Goal: Task Accomplishment & Management: Complete application form

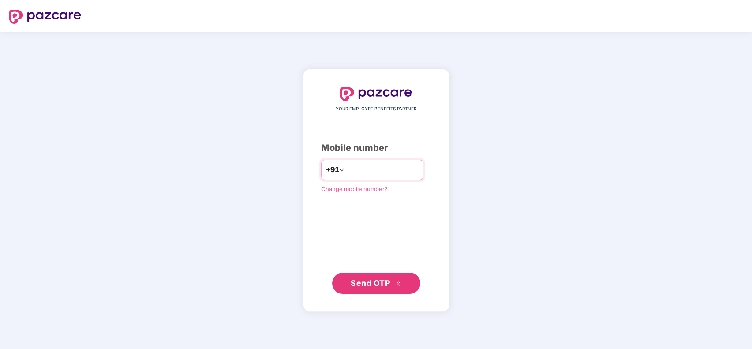
type input "**********"
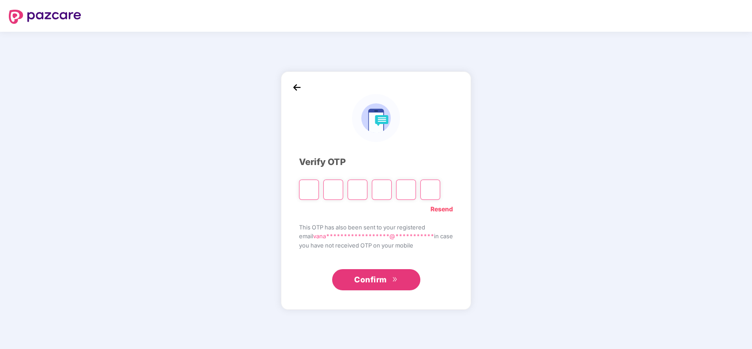
type input "*"
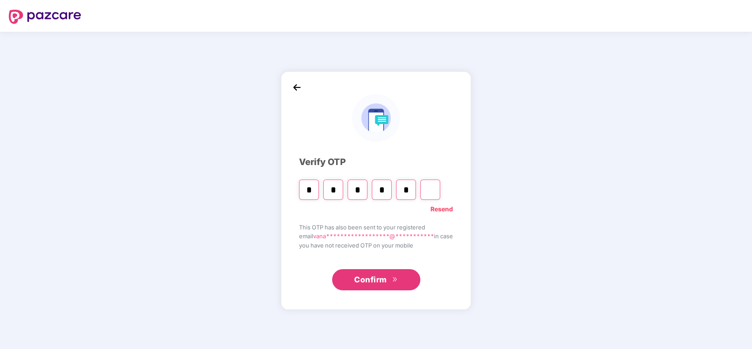
type input "*"
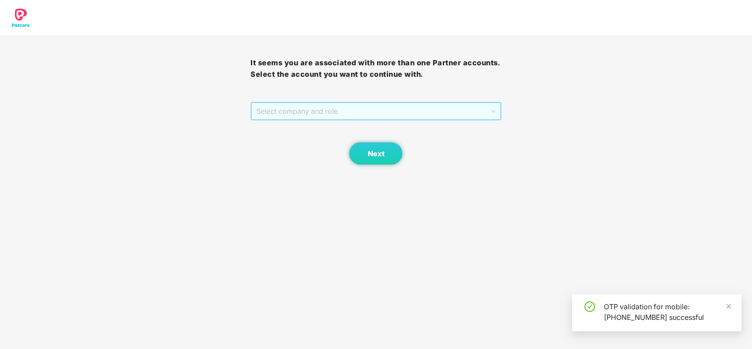
click at [340, 111] on span "Select company and role" at bounding box center [375, 111] width 239 height 17
click at [342, 125] on div "Pazcare - CUSTOMER_SUCCESS" at bounding box center [376, 129] width 240 height 10
click at [377, 161] on button "Next" at bounding box center [375, 154] width 53 height 22
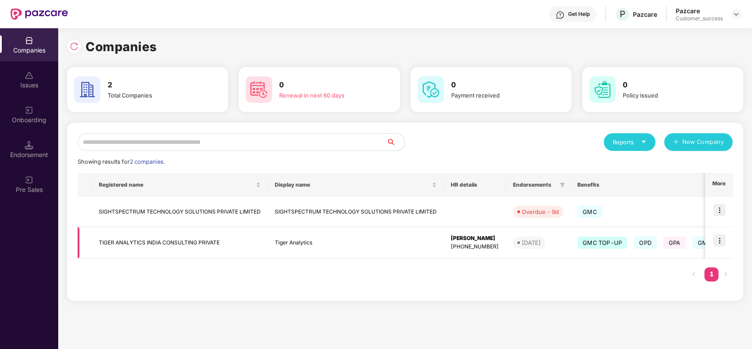
click at [721, 238] on img at bounding box center [719, 240] width 12 height 12
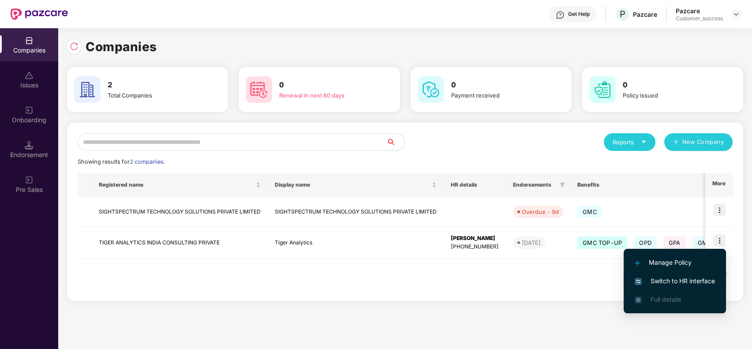
click at [669, 279] on span "Switch to HR interface" at bounding box center [675, 281] width 80 height 10
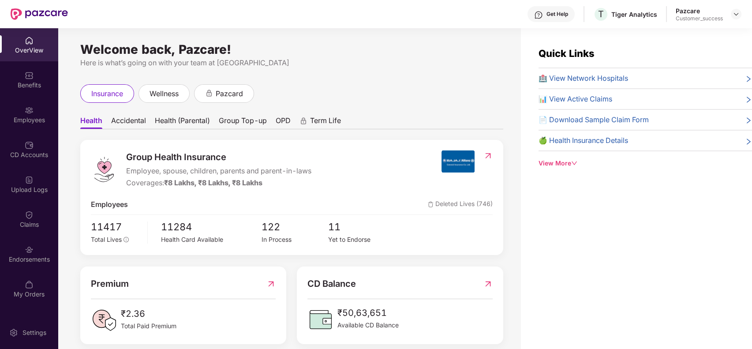
click at [30, 109] on img at bounding box center [29, 110] width 9 height 9
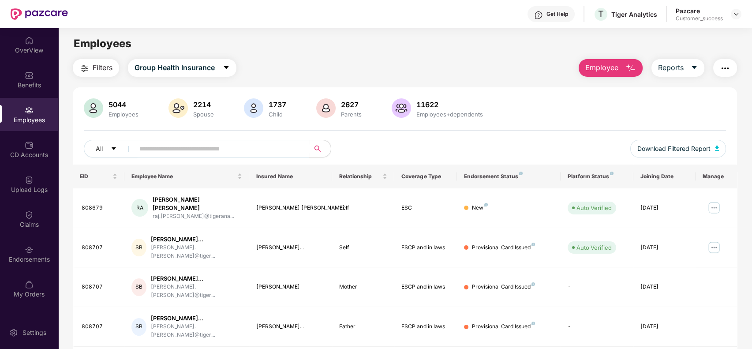
click at [631, 63] on img "button" at bounding box center [631, 68] width 11 height 11
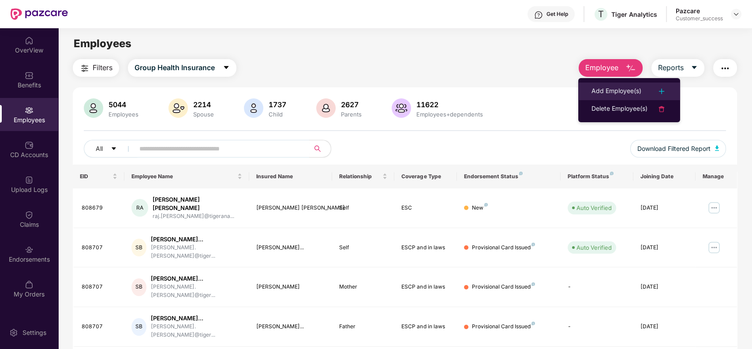
click at [633, 86] on div "Add Employee(s)" at bounding box center [617, 91] width 50 height 11
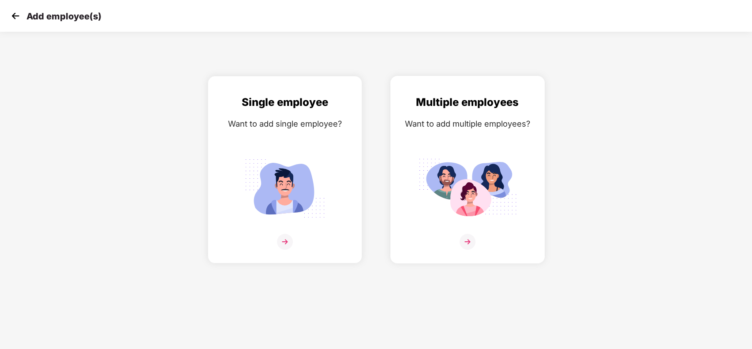
click at [431, 143] on div "Multiple employees Want to add multiple employees?" at bounding box center [468, 177] width 136 height 167
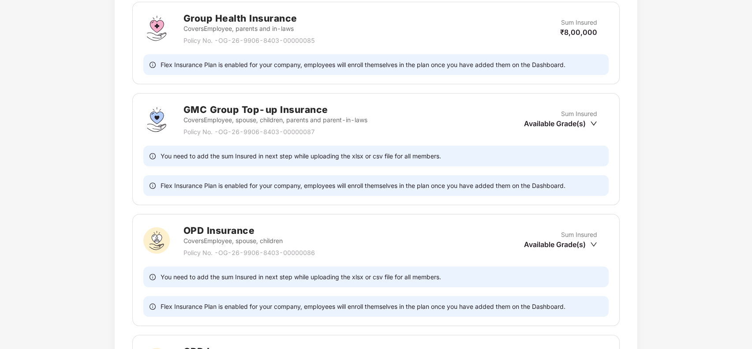
scroll to position [368, 0]
click at [591, 120] on icon "down" at bounding box center [593, 123] width 7 height 7
click at [593, 121] on icon "down" at bounding box center [593, 123] width 7 height 7
click at [567, 120] on div "Available Grade(s)" at bounding box center [560, 123] width 73 height 10
click at [593, 121] on icon "down" at bounding box center [594, 123] width 6 height 4
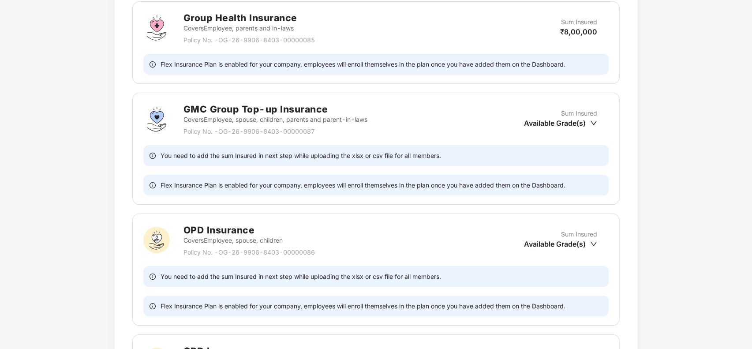
click at [593, 121] on icon "down" at bounding box center [594, 123] width 6 height 4
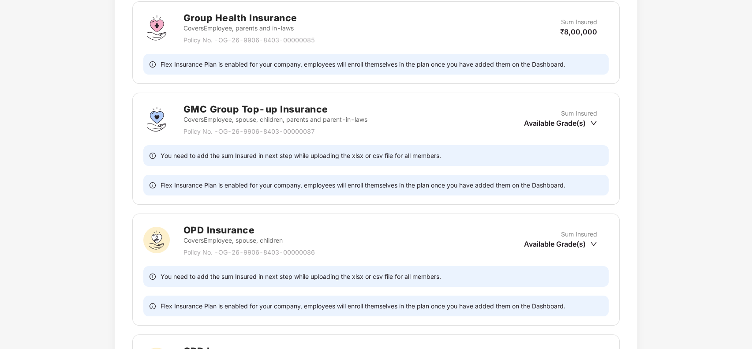
click at [593, 121] on icon "down" at bounding box center [593, 123] width 7 height 7
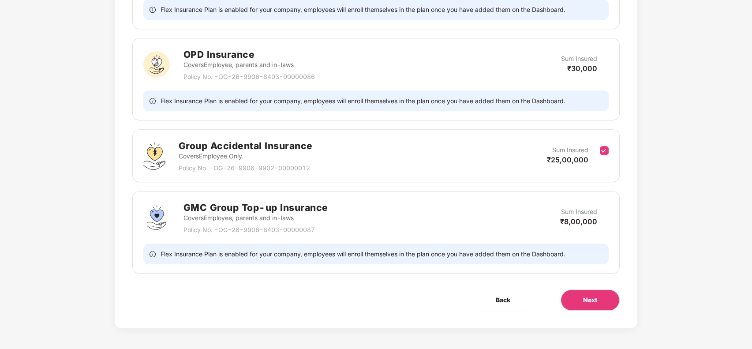
scroll to position [872, 0]
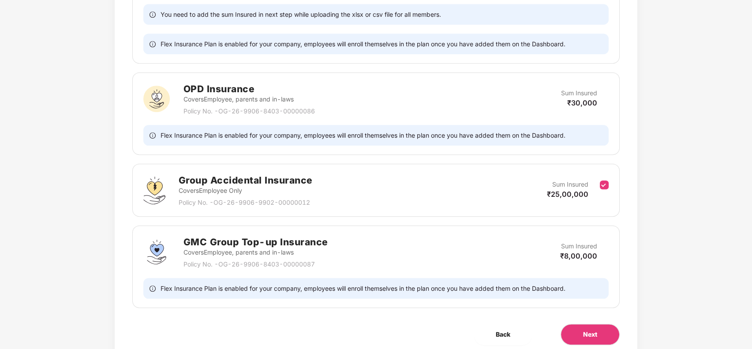
click at [580, 98] on span "₹30,000" at bounding box center [582, 102] width 30 height 9
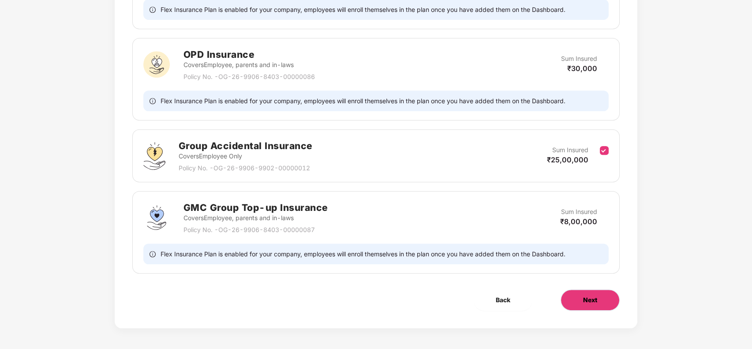
click at [583, 295] on span "Next" at bounding box center [590, 300] width 14 height 10
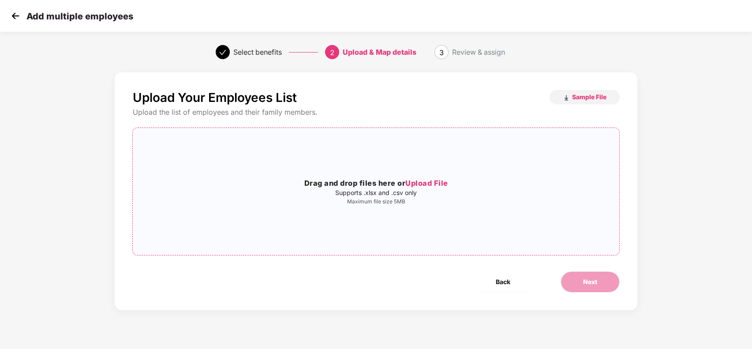
click at [427, 176] on div "Drag and drop files here or Upload File Supports .xlsx and .csv only Maximum fi…" at bounding box center [376, 191] width 486 height 113
click at [583, 101] on span "Sample File" at bounding box center [589, 97] width 34 height 8
click at [443, 178] on h3 "Drag and drop files here or Upload File" at bounding box center [376, 183] width 486 height 11
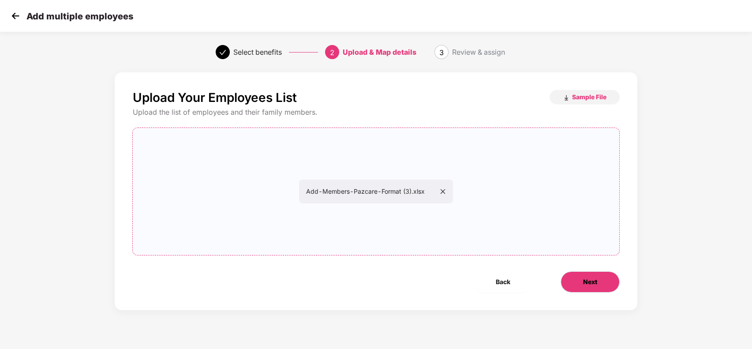
click at [575, 280] on button "Next" at bounding box center [590, 281] width 59 height 21
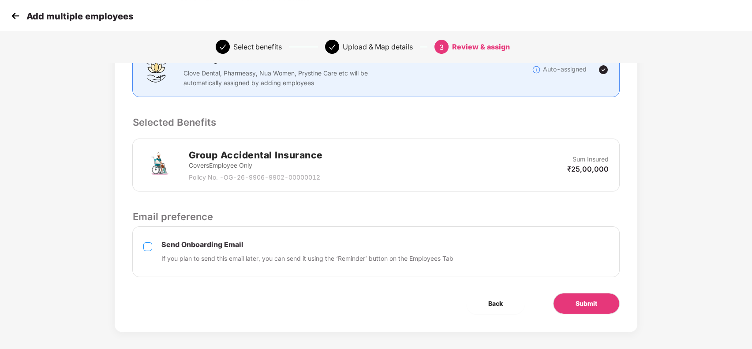
scroll to position [141, 0]
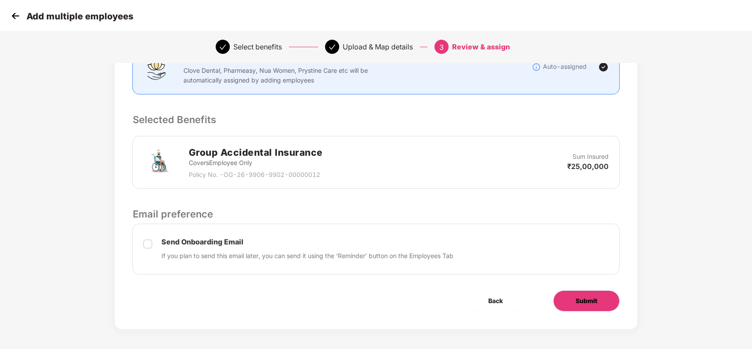
click at [590, 297] on span "Submit" at bounding box center [587, 301] width 22 height 10
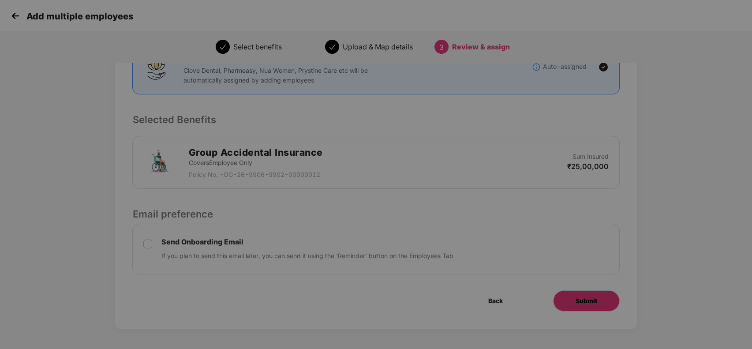
scroll to position [0, 0]
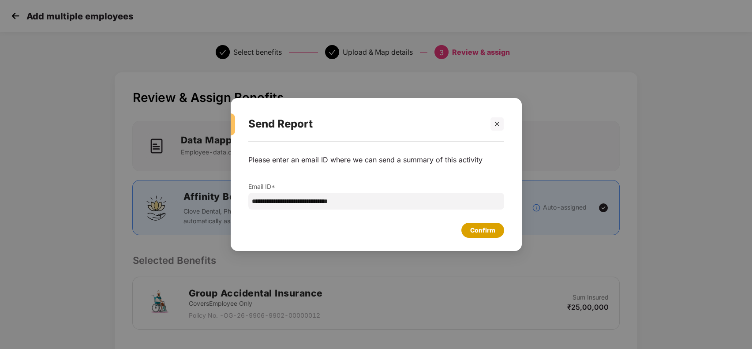
click at [481, 224] on div "Confirm" at bounding box center [483, 230] width 43 height 15
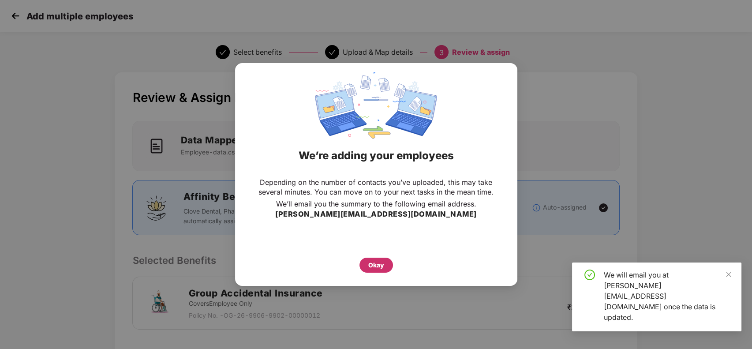
click at [385, 261] on div "Okay" at bounding box center [377, 265] width 34 height 15
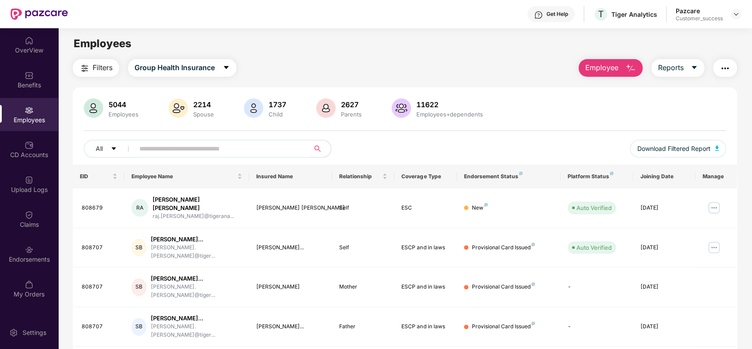
click at [199, 148] on input "text" at bounding box center [218, 148] width 158 height 13
click at [38, 191] on div "Upload Logs" at bounding box center [29, 189] width 58 height 9
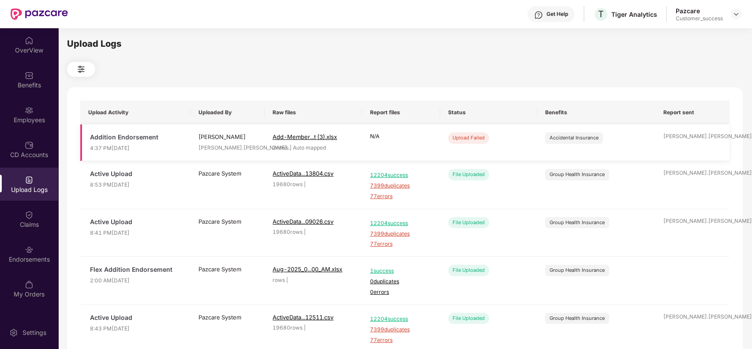
click at [350, 154] on td "Add-Member...t (3).xlsx 2 rows | Auto mapped" at bounding box center [314, 142] width 98 height 37
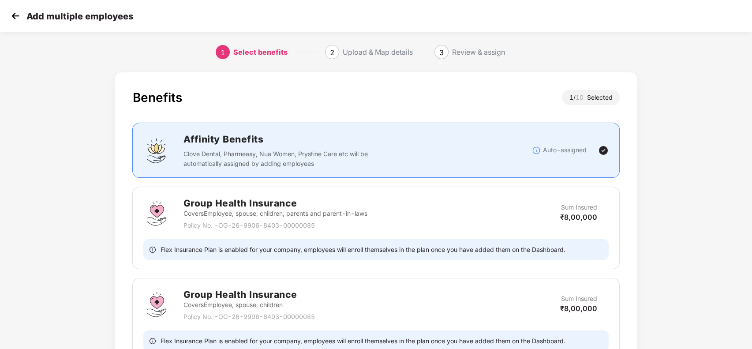
click at [18, 17] on img at bounding box center [15, 15] width 13 height 13
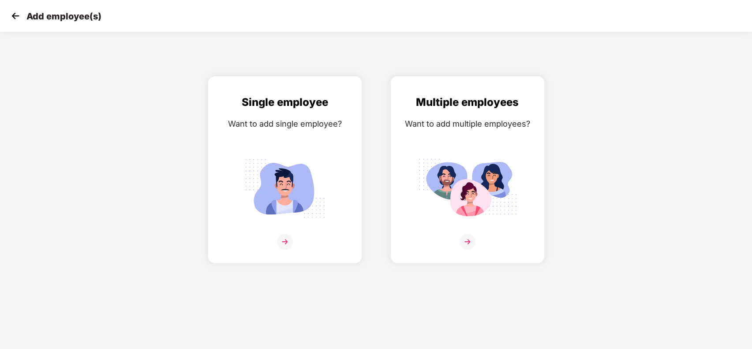
click at [18, 17] on img at bounding box center [15, 15] width 13 height 13
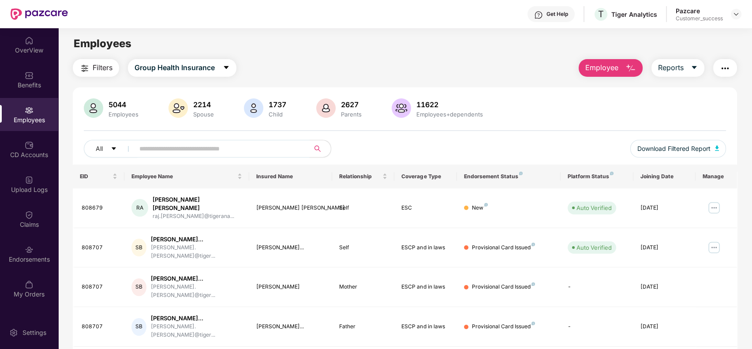
click at [191, 150] on input "text" at bounding box center [218, 148] width 158 height 13
type input "******"
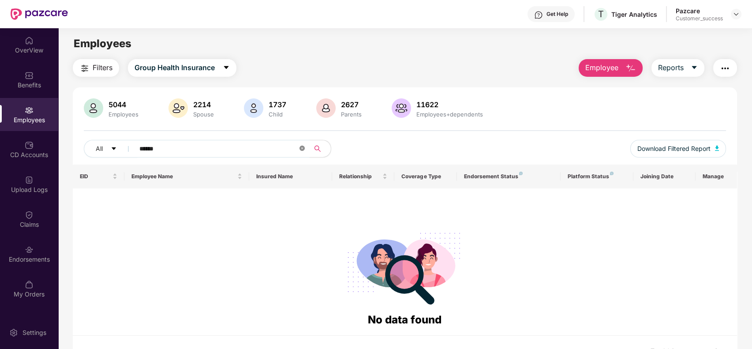
click at [300, 148] on icon "close-circle" at bounding box center [302, 148] width 5 height 5
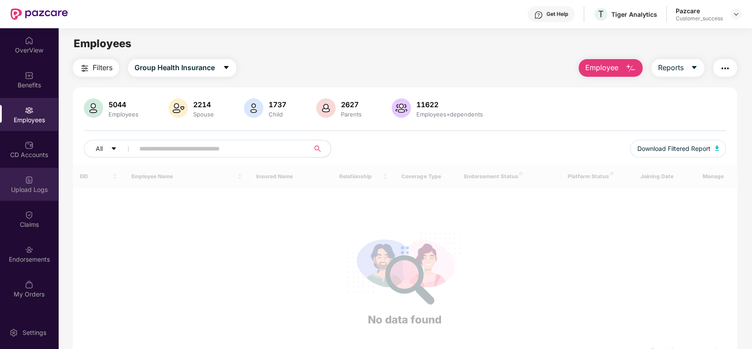
click at [21, 188] on div "Upload Logs" at bounding box center [29, 189] width 58 height 9
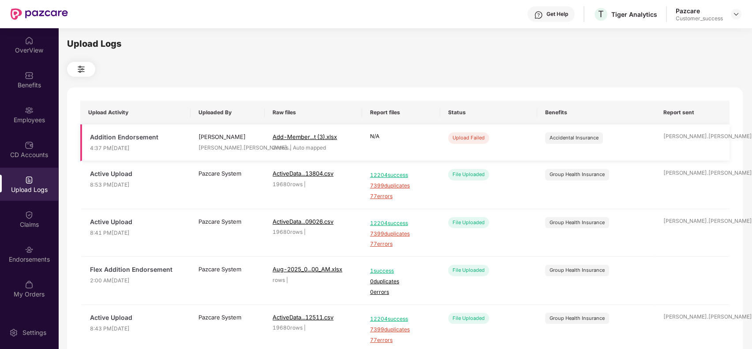
click at [483, 138] on div "Upload Failed" at bounding box center [468, 137] width 41 height 11
click at [25, 105] on div at bounding box center [29, 109] width 9 height 9
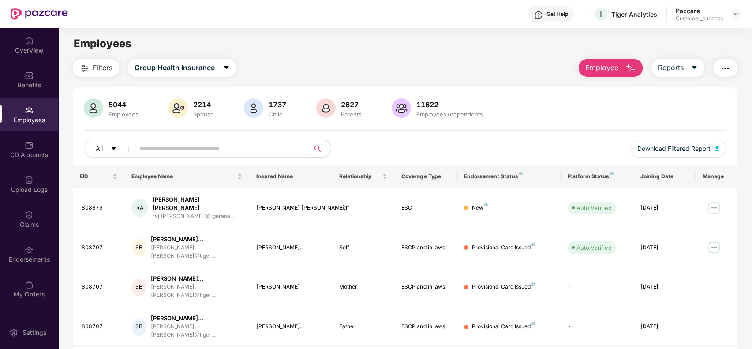
click at [608, 63] on span "Employee" at bounding box center [602, 67] width 33 height 11
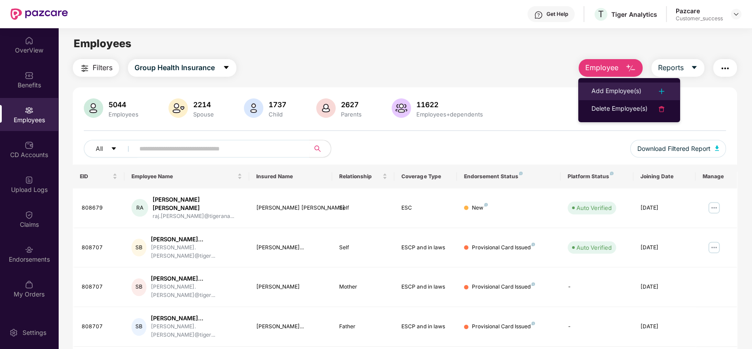
click at [614, 89] on div "Add Employee(s)" at bounding box center [617, 91] width 50 height 11
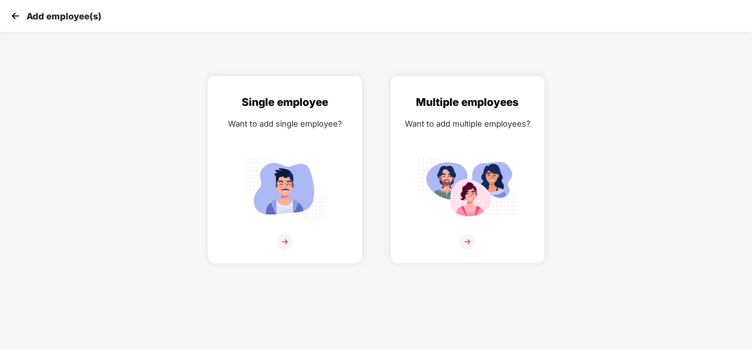
click at [293, 154] on img at bounding box center [285, 188] width 99 height 69
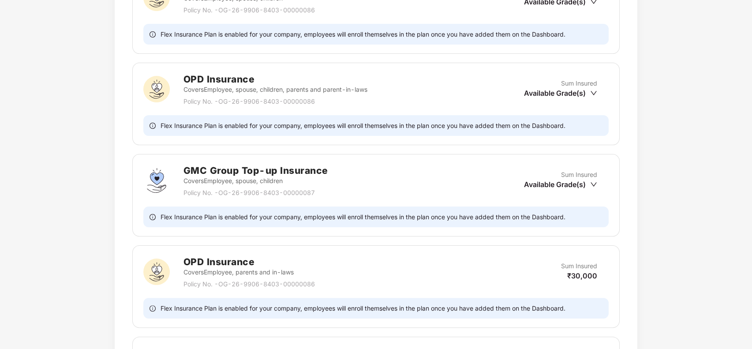
scroll to position [788, 0]
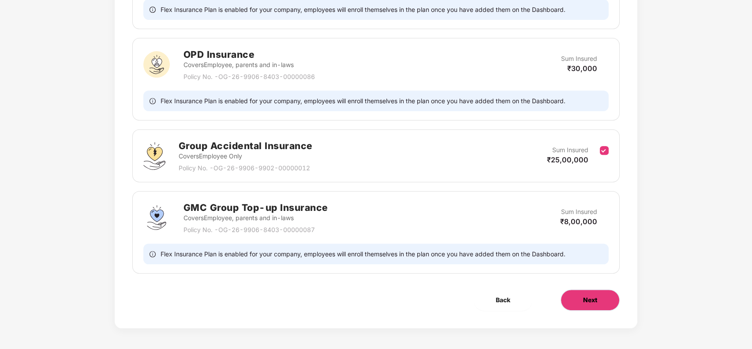
click at [581, 299] on button "Next" at bounding box center [590, 299] width 59 height 21
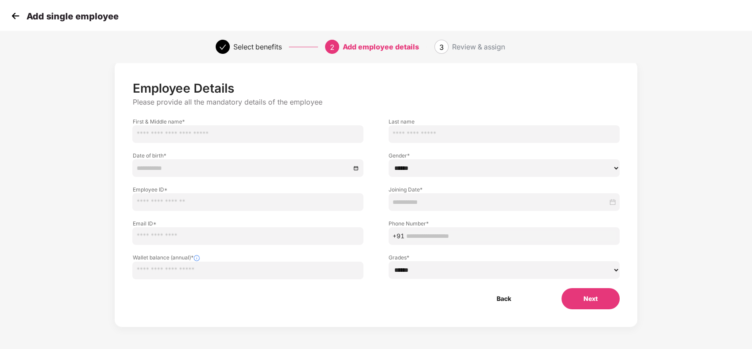
scroll to position [0, 0]
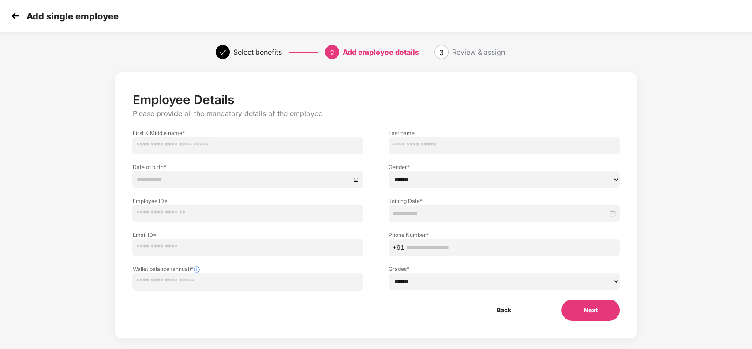
click at [11, 15] on img at bounding box center [15, 15] width 13 height 13
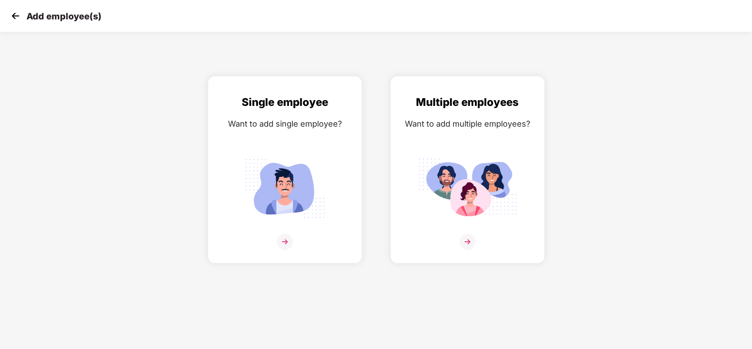
click at [11, 15] on img at bounding box center [15, 15] width 13 height 13
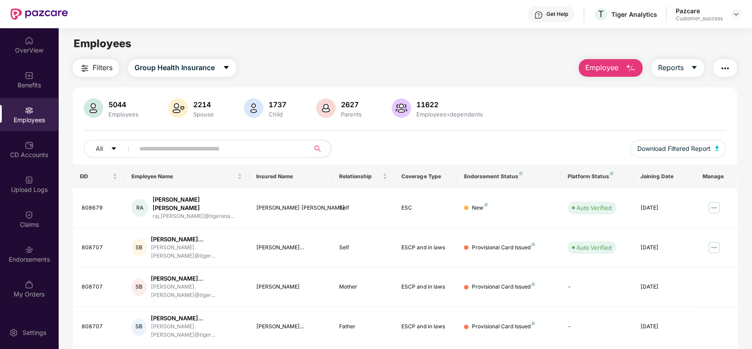
click at [614, 61] on button "Employee" at bounding box center [611, 68] width 64 height 18
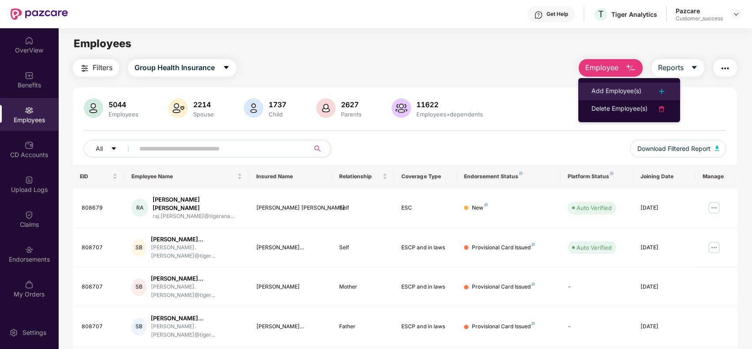
click at [621, 83] on li "Add Employee(s)" at bounding box center [629, 92] width 102 height 18
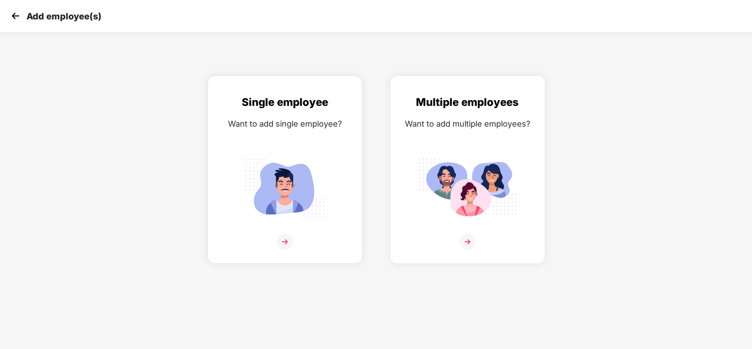
click at [453, 139] on div "Multiple employees Want to add multiple employees?" at bounding box center [468, 177] width 136 height 167
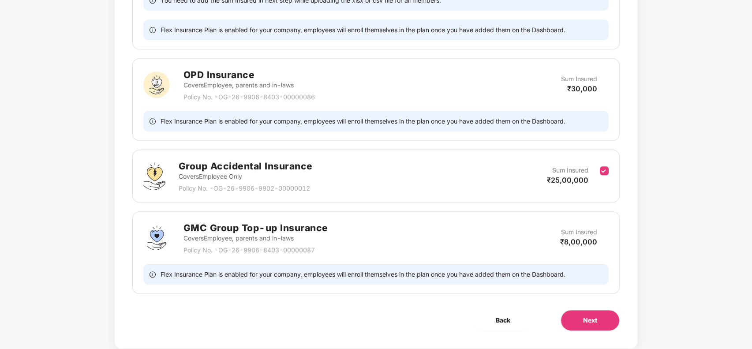
scroll to position [906, 0]
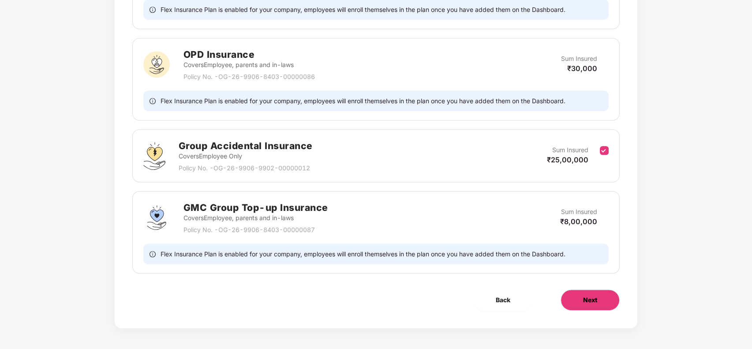
click at [583, 298] on span "Next" at bounding box center [590, 300] width 14 height 10
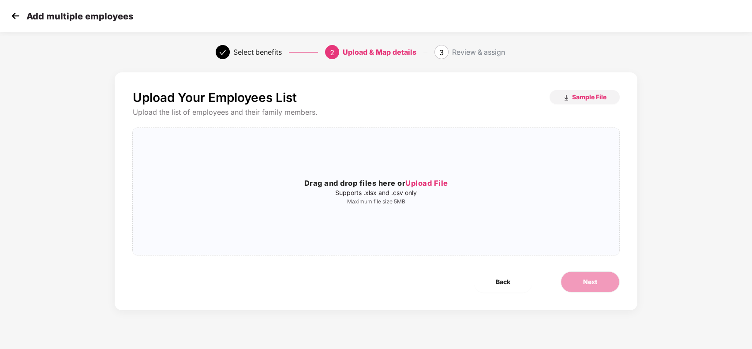
scroll to position [0, 0]
click at [430, 179] on span "Upload File" at bounding box center [427, 183] width 43 height 9
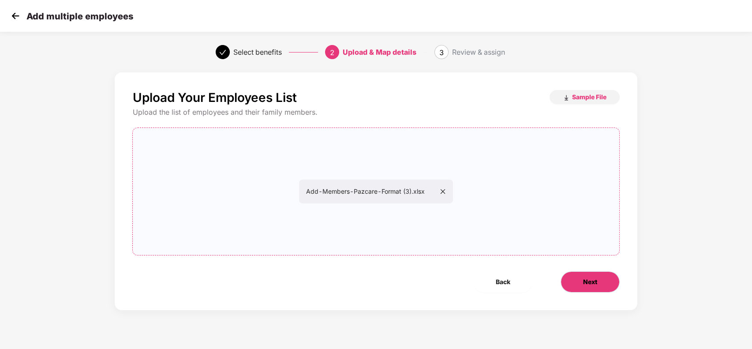
click at [583, 283] on span "Next" at bounding box center [590, 282] width 14 height 10
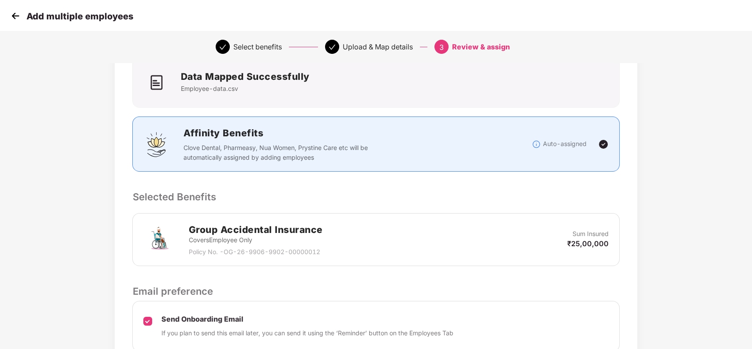
scroll to position [142, 0]
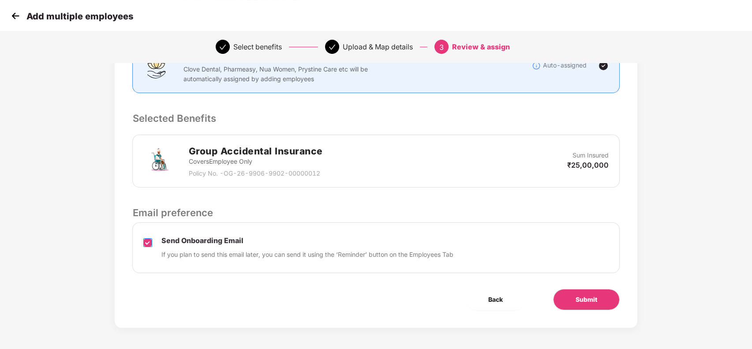
click at [147, 247] on label at bounding box center [147, 248] width 9 height 23
click at [580, 300] on span "Submit" at bounding box center [587, 300] width 22 height 10
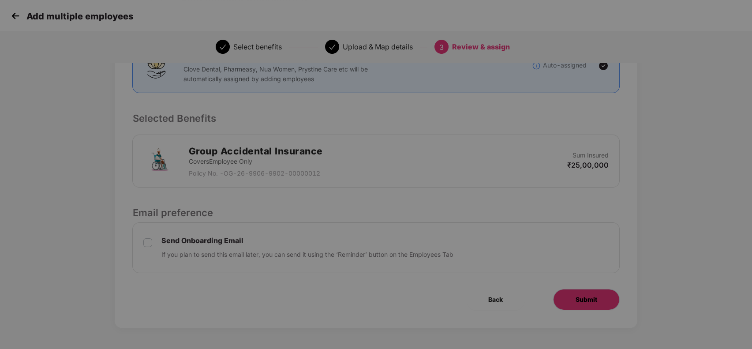
scroll to position [0, 0]
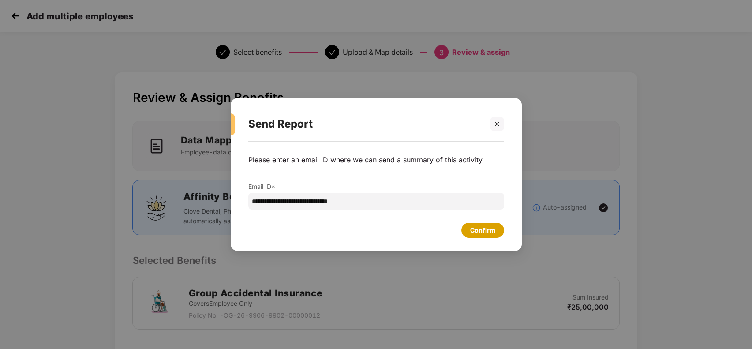
click at [491, 226] on div "Confirm" at bounding box center [482, 230] width 25 height 10
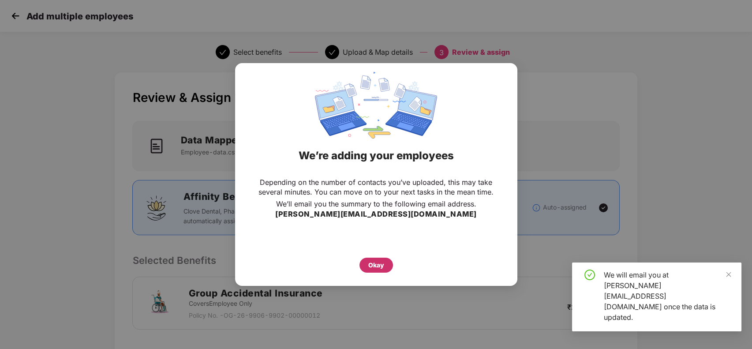
click at [374, 263] on div "Okay" at bounding box center [376, 265] width 16 height 10
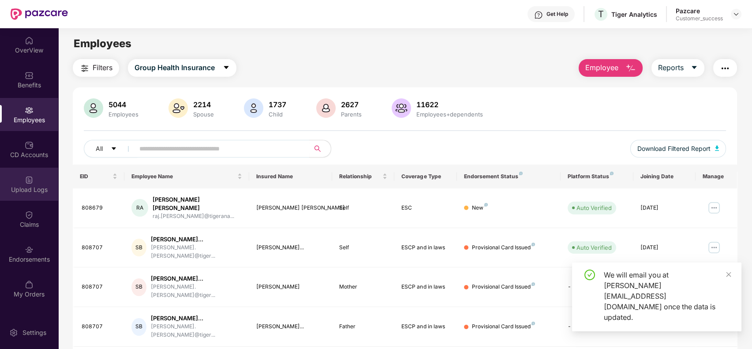
click at [27, 182] on img at bounding box center [29, 180] width 9 height 9
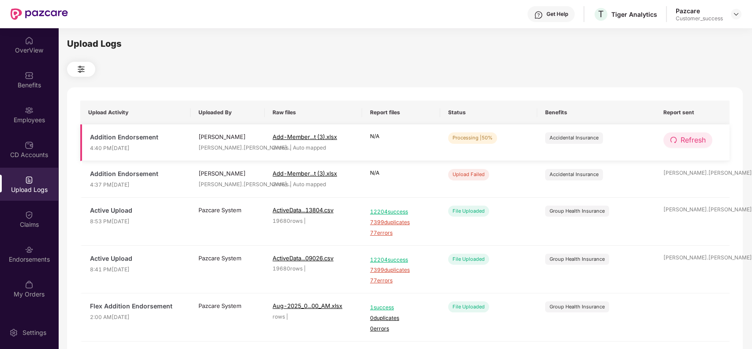
click at [691, 146] on button "Refresh" at bounding box center [688, 139] width 49 height 15
